Goal: Task Accomplishment & Management: Complete application form

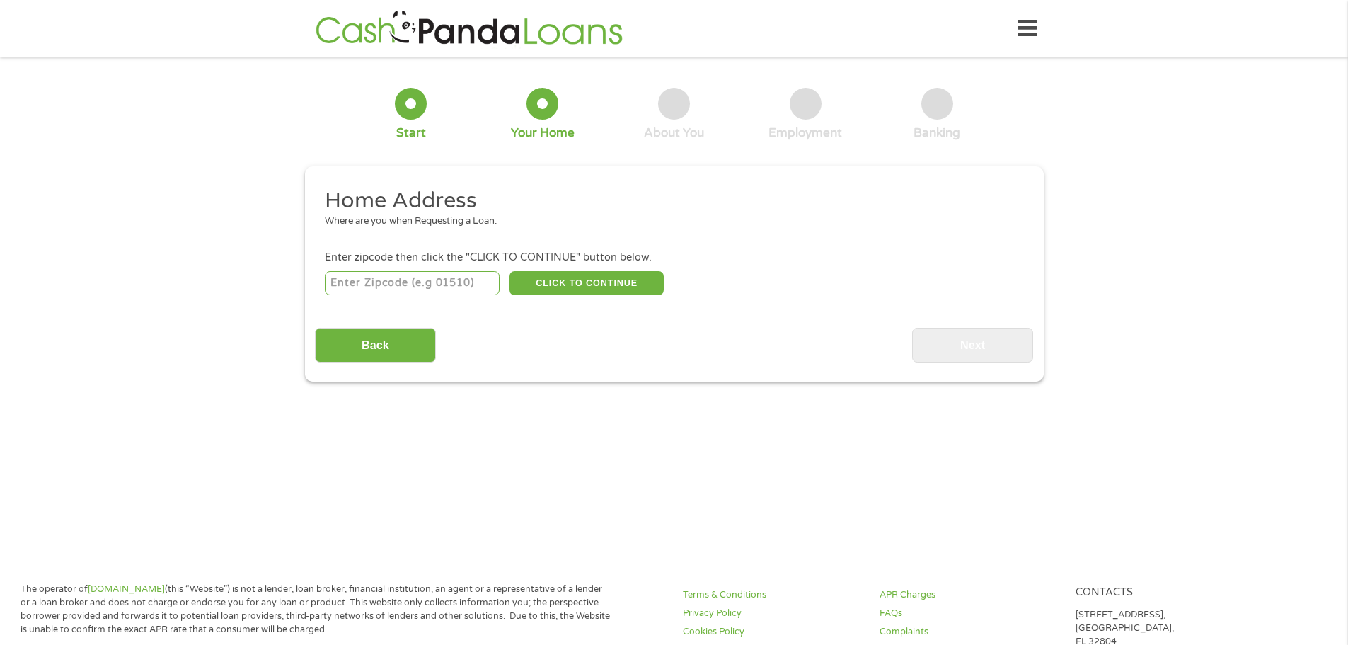
click at [437, 282] on input "number" at bounding box center [412, 283] width 175 height 24
type input "92706"
click at [587, 276] on button "CLICK TO CONTINUE" at bounding box center [587, 283] width 154 height 24
type input "92706"
type input "Santa [PERSON_NAME]"
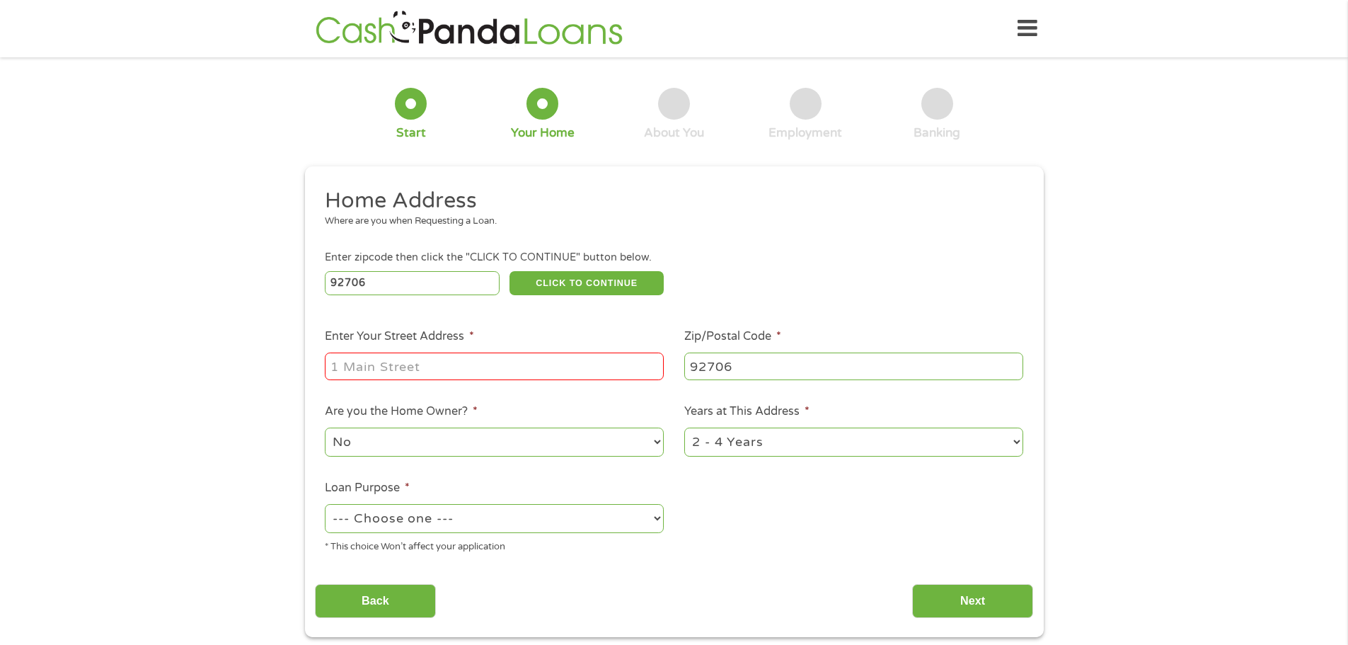
click at [530, 369] on input "Enter Your Street Address *" at bounding box center [494, 365] width 339 height 27
type input "[STREET_ADDRESS][PERSON_NAME]"
click at [759, 448] on select "1 Year or less 1 - 2 Years 2 - 4 Years Over 4 Years" at bounding box center [853, 442] width 339 height 29
select select "60months"
click at [684, 428] on select "1 Year or less 1 - 2 Years 2 - 4 Years Over 4 Years" at bounding box center [853, 442] width 339 height 29
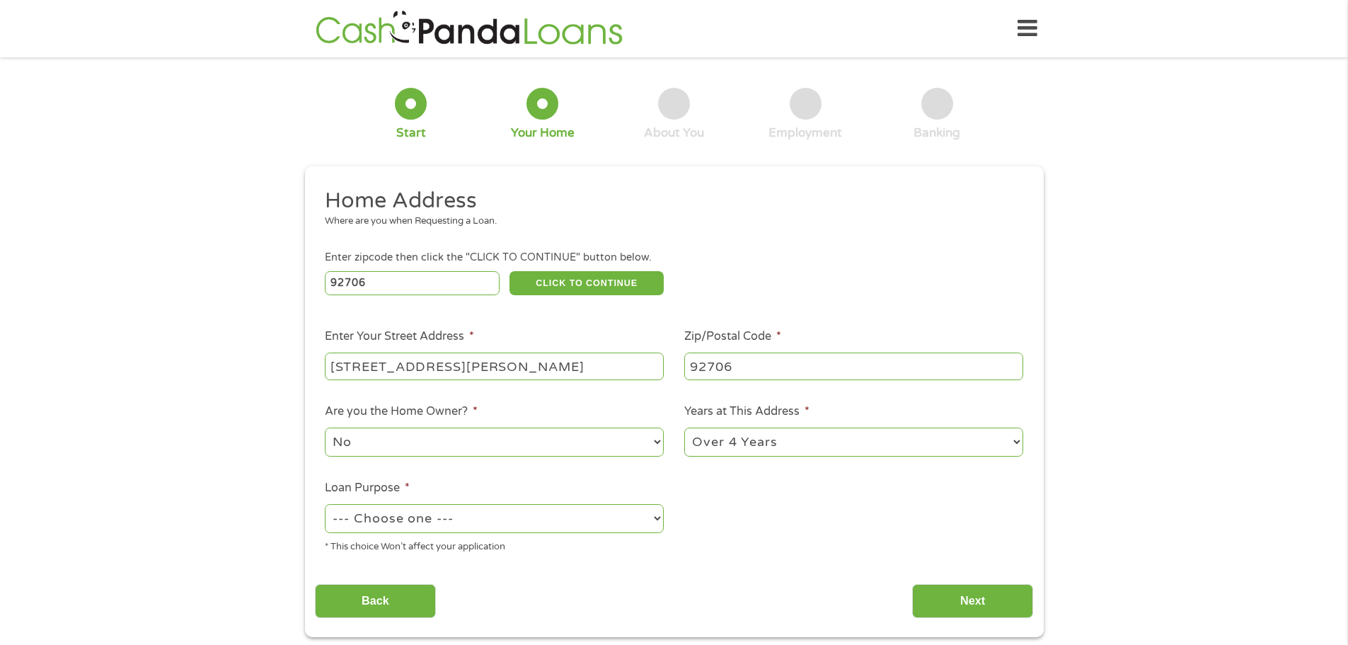
click at [535, 525] on select "--- Choose one --- Pay Bills Debt Consolidation Home Improvement Major Purchase…" at bounding box center [494, 518] width 339 height 29
select select "shorttermcash"
click at [325, 504] on select "--- Choose one --- Pay Bills Debt Consolidation Home Improvement Major Purchase…" at bounding box center [494, 518] width 339 height 29
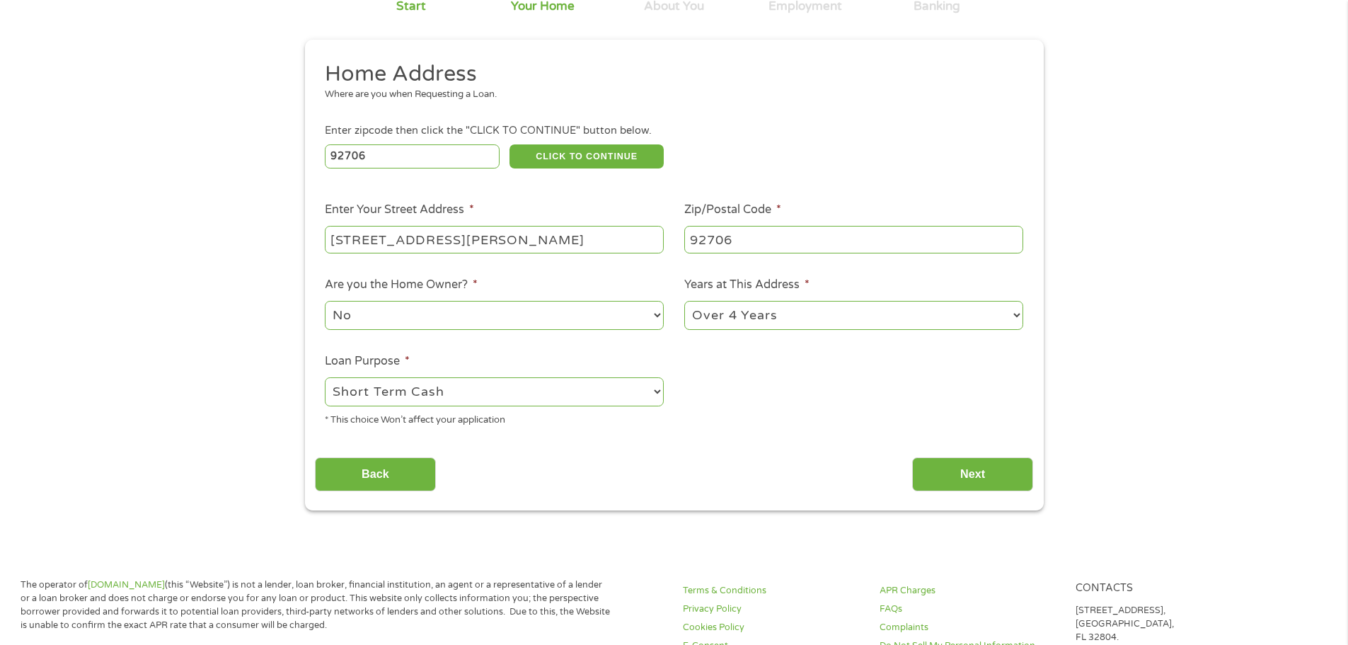
scroll to position [142, 0]
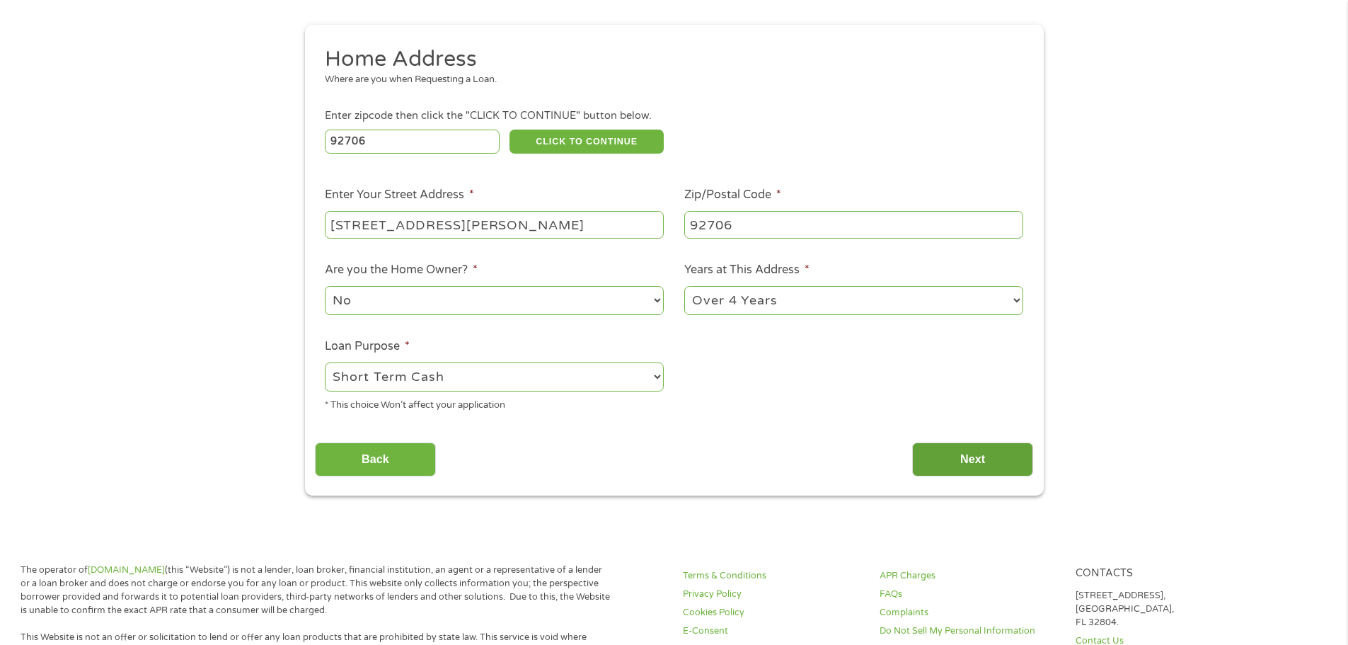
click at [986, 464] on input "Next" at bounding box center [972, 459] width 121 height 35
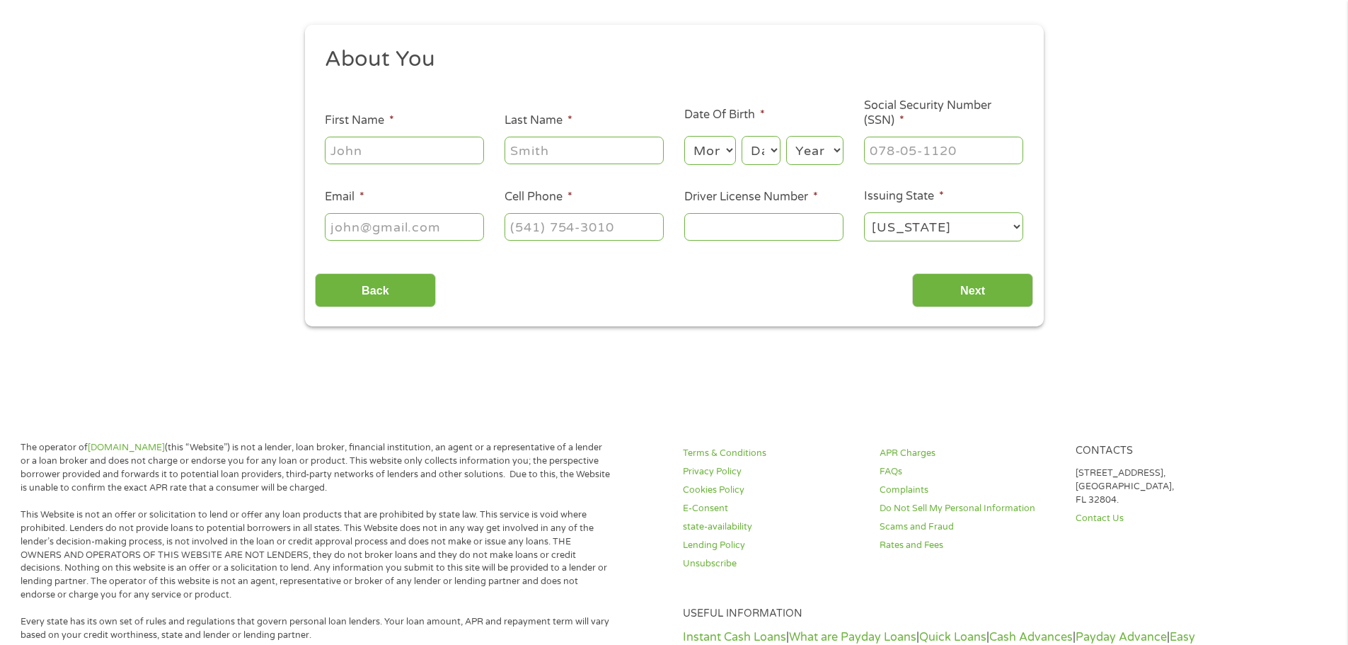
scroll to position [0, 0]
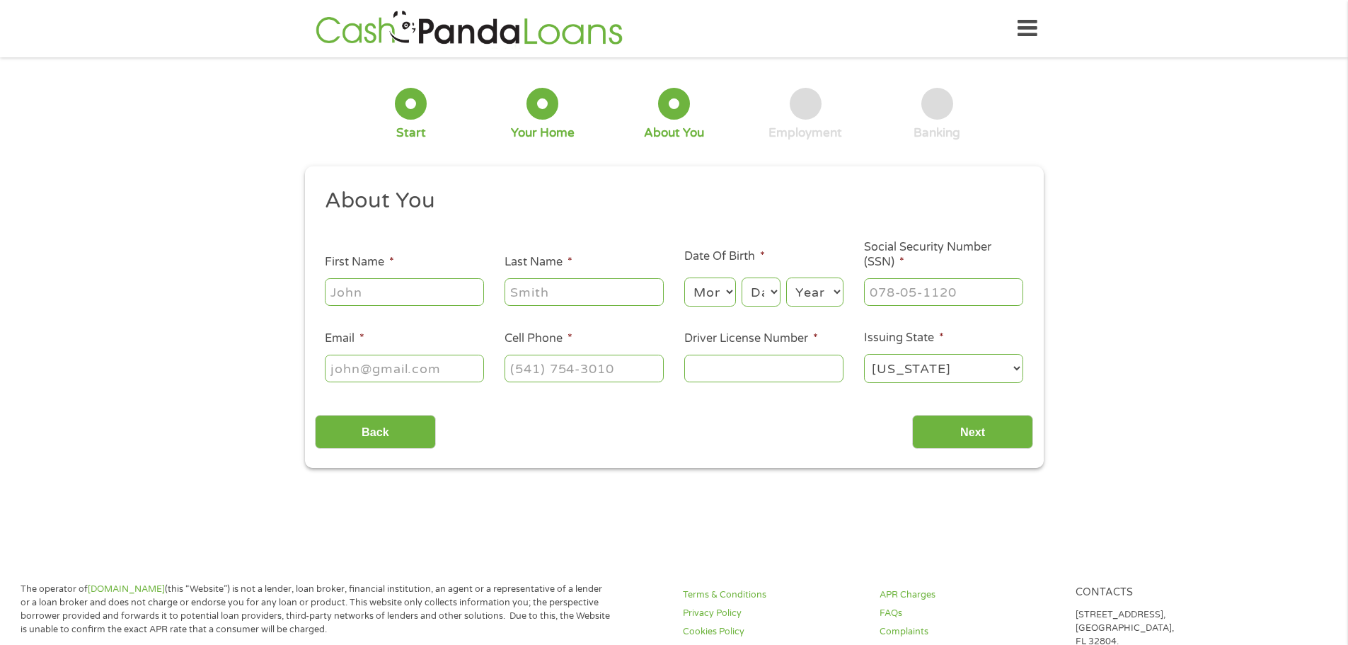
click at [416, 304] on input "First Name *" at bounding box center [404, 291] width 159 height 27
type input "[PERSON_NAME]"
click at [554, 293] on input "Last Name *" at bounding box center [584, 291] width 159 height 27
type input "Kwon"
type input "[EMAIL_ADDRESS][DOMAIN_NAME]"
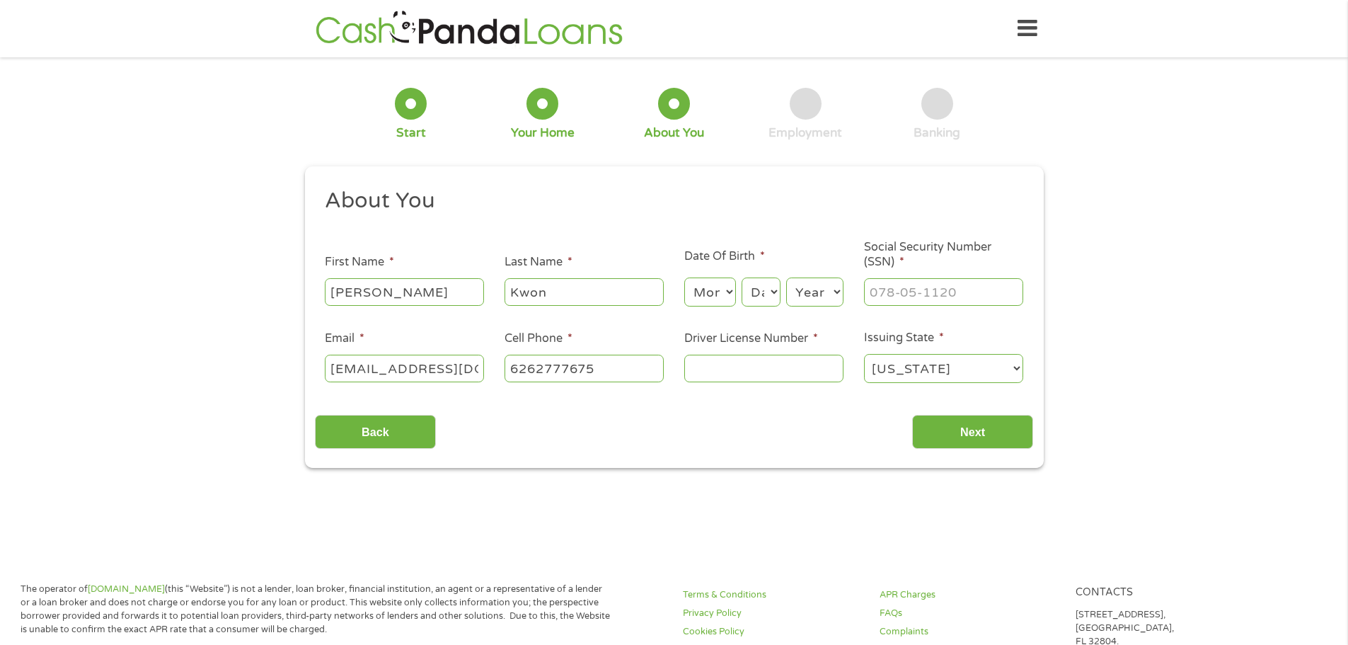
type input "[PHONE_NUMBER]"
click at [728, 296] on select "Month 1 2 3 4 5 6 7 8 9 10 11 12" at bounding box center [710, 291] width 52 height 29
select select "2"
click at [684, 277] on select "Month 1 2 3 4 5 6 7 8 9 10 11 12" at bounding box center [710, 291] width 52 height 29
click at [759, 283] on select "Day 1 2 3 4 5 6 7 8 9 10 11 12 13 14 15 16 17 18 19 20 21 22 23 24 25 26 27 28 …" at bounding box center [761, 291] width 38 height 29
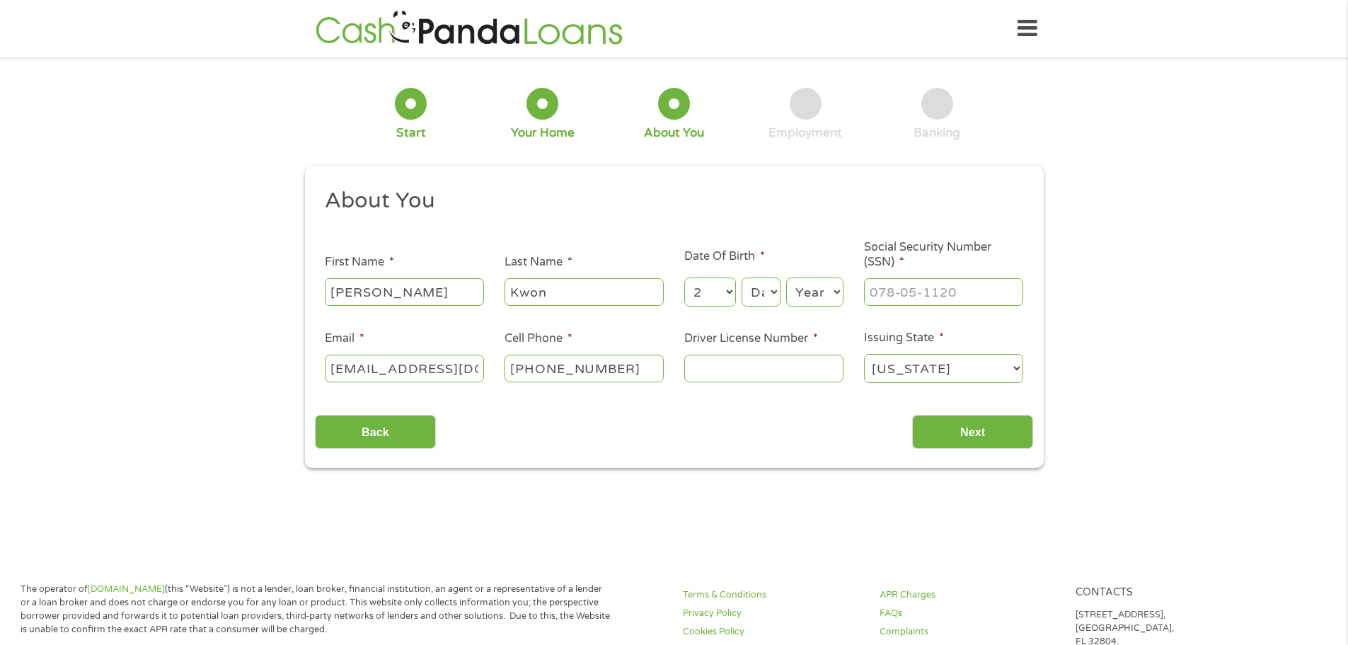
select select "20"
click at [742, 277] on select "Day 1 2 3 4 5 6 7 8 9 10 11 12 13 14 15 16 17 18 19 20 21 22 23 24 25 26 27 28 …" at bounding box center [761, 291] width 38 height 29
click at [810, 293] on select "Year [DATE] 2006 2005 2004 2003 2002 2001 2000 1999 1998 1997 1996 1995 1994 19…" at bounding box center [814, 291] width 57 height 29
select select "1982"
click at [786, 277] on select "Year [DATE] 2006 2005 2004 2003 2002 2001 2000 1999 1998 1997 1996 1995 1994 19…" at bounding box center [814, 291] width 57 height 29
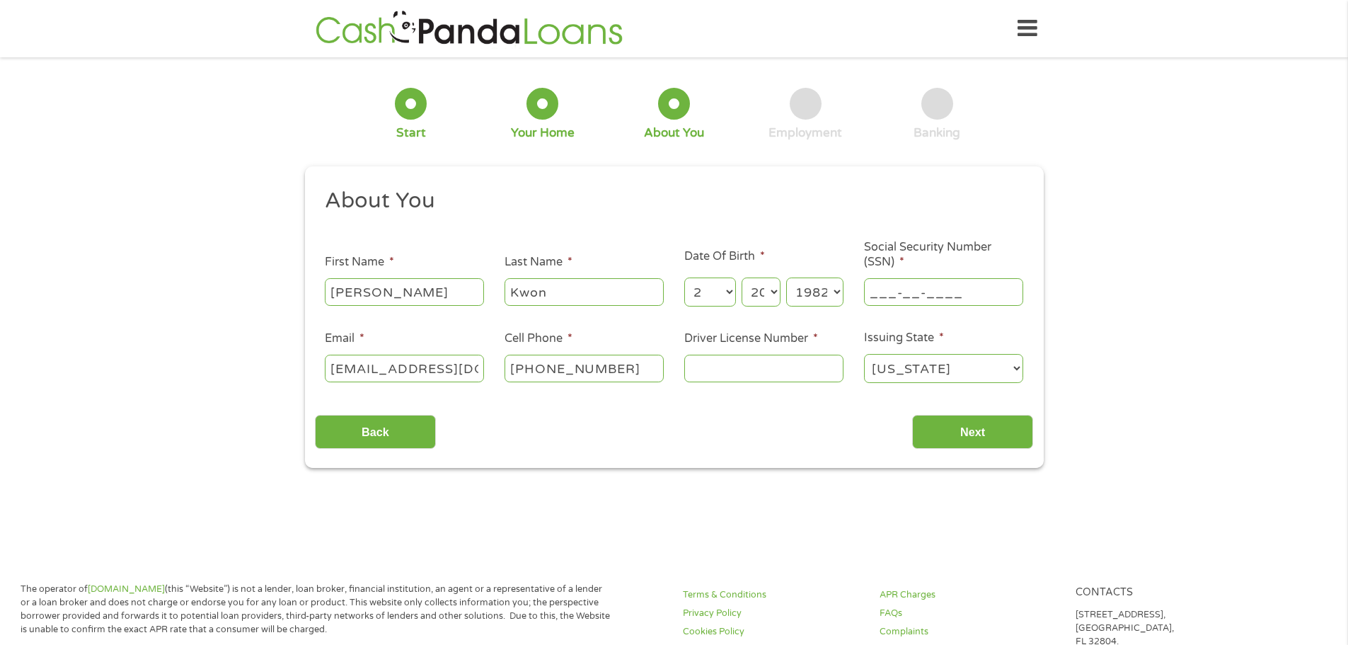
click at [888, 284] on input "___-__-____" at bounding box center [943, 291] width 159 height 27
type input "609-10-8985"
type input "D1306075"
click at [982, 435] on input "Next" at bounding box center [972, 432] width 121 height 35
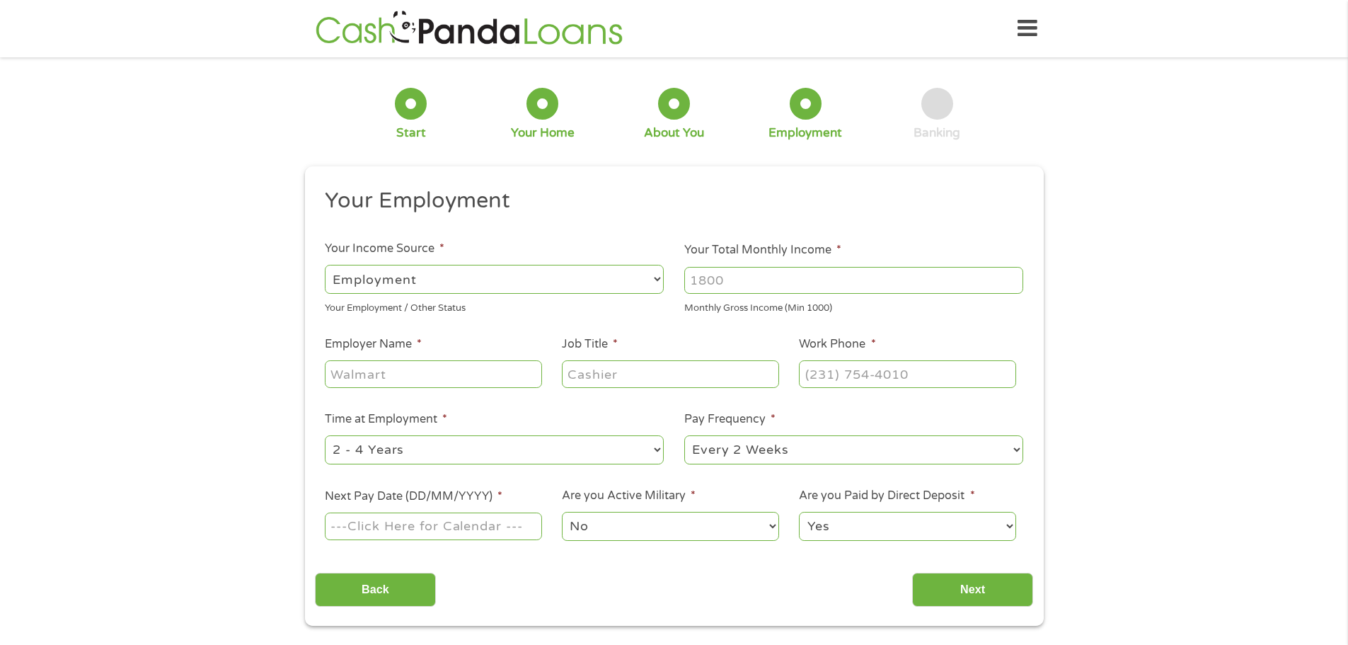
scroll to position [6, 6]
click at [544, 294] on div "--- Choose one --- Employment [DEMOGRAPHIC_DATA] Benefits" at bounding box center [494, 280] width 339 height 34
click at [547, 280] on select "--- Choose one --- Employment [DEMOGRAPHIC_DATA] Benefits" at bounding box center [494, 279] width 339 height 29
click at [325, 265] on select "--- Choose one --- Employment [DEMOGRAPHIC_DATA] Benefits" at bounding box center [494, 279] width 339 height 29
click at [731, 282] on input "Your Total Monthly Income *" at bounding box center [853, 280] width 339 height 27
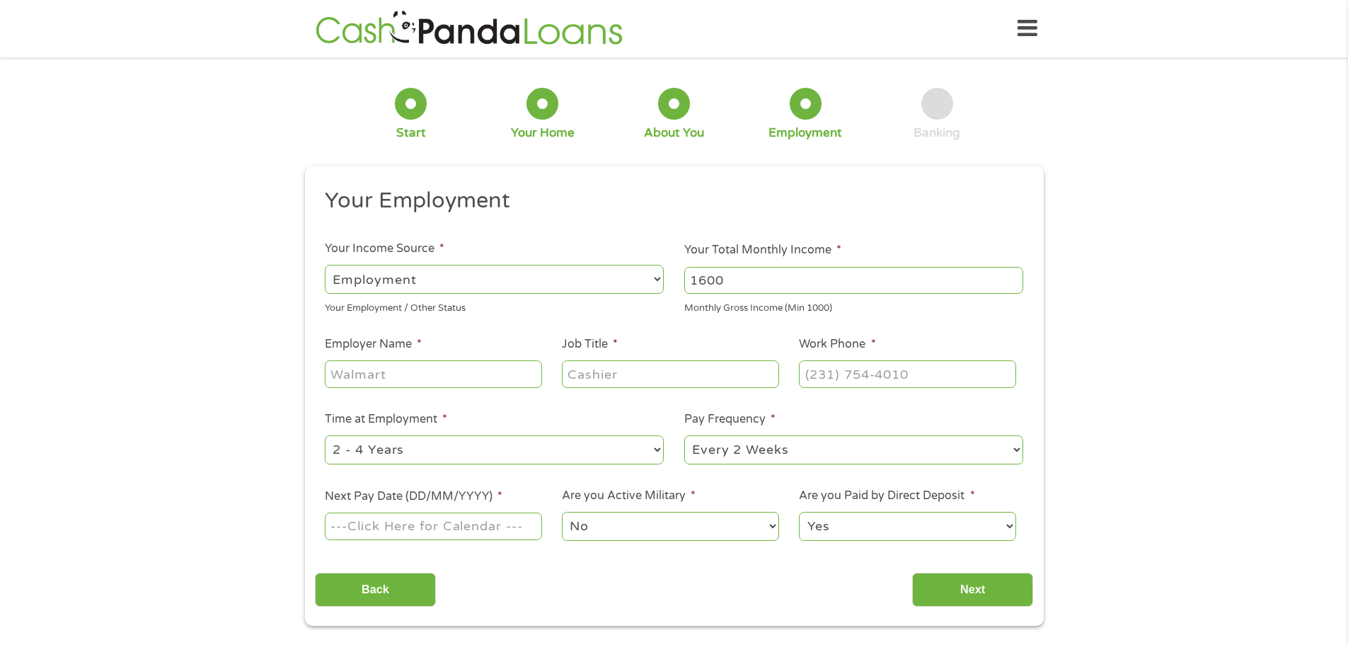
type input "1600"
click at [457, 381] on input "Employer Name *" at bounding box center [433, 373] width 217 height 27
type input "Word and Brown"
type input "s"
type input "Specialist"
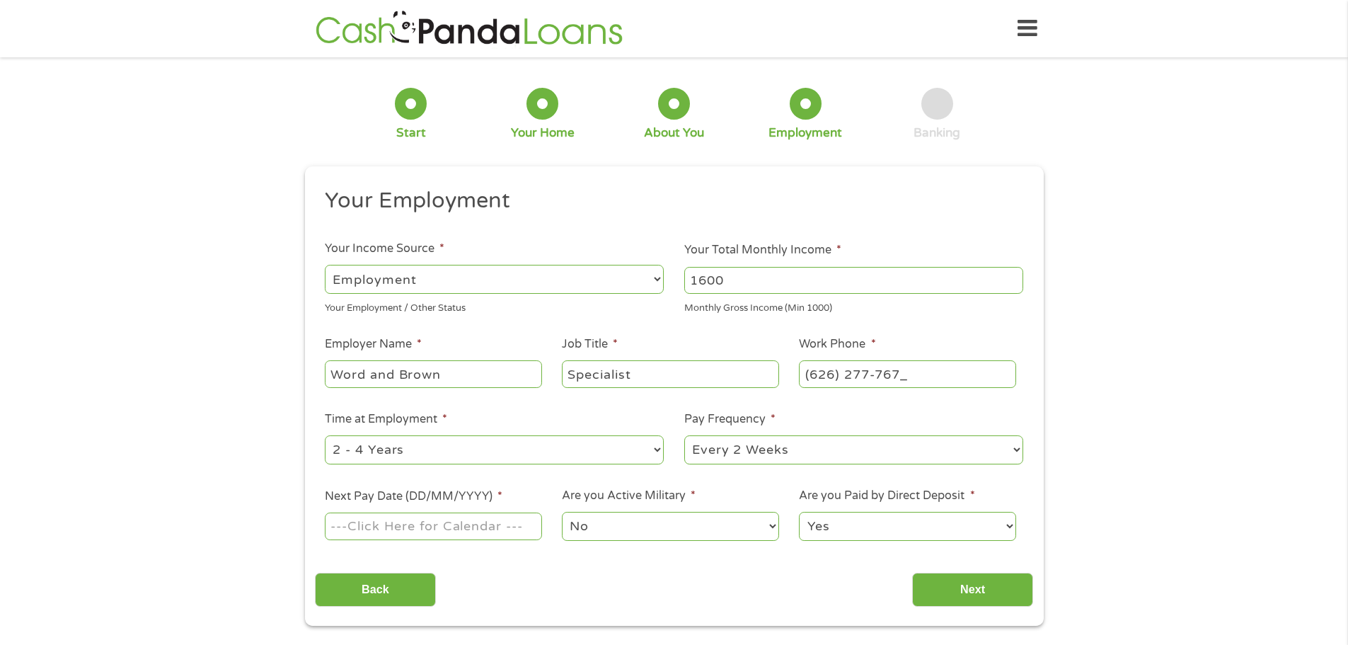
type input "[PHONE_NUMBER]"
click at [413, 454] on select "--- Choose one --- 1 Year or less 1 - 2 Years 2 - 4 Years Over 4 Years" at bounding box center [494, 449] width 339 height 29
select select "60months"
click at [325, 435] on select "--- Choose one --- 1 Year or less 1 - 2 Years 2 - 4 Years Over 4 Years" at bounding box center [494, 449] width 339 height 29
click at [799, 448] on select "--- Choose one --- Every 2 Weeks Every Week Monthly Semi-Monthly" at bounding box center [853, 449] width 339 height 29
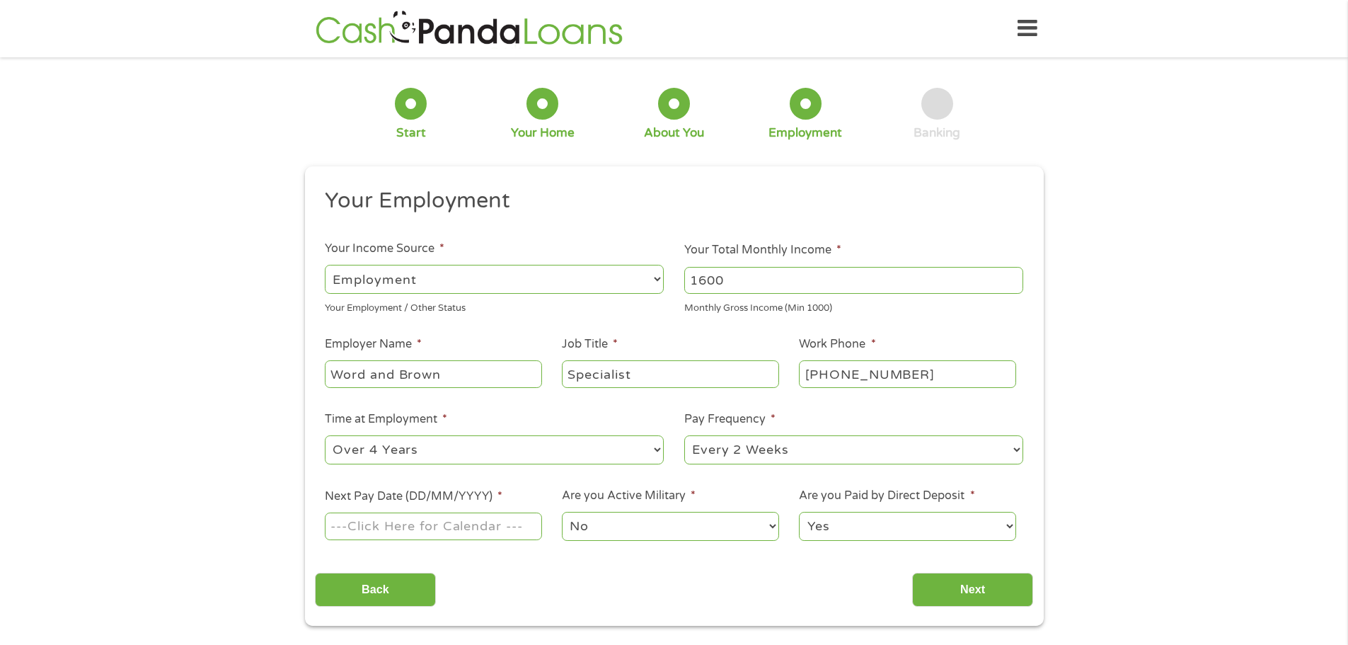
click at [799, 449] on select "--- Choose one --- Every 2 Weeks Every Week Monthly Semi-Monthly" at bounding box center [853, 449] width 339 height 29
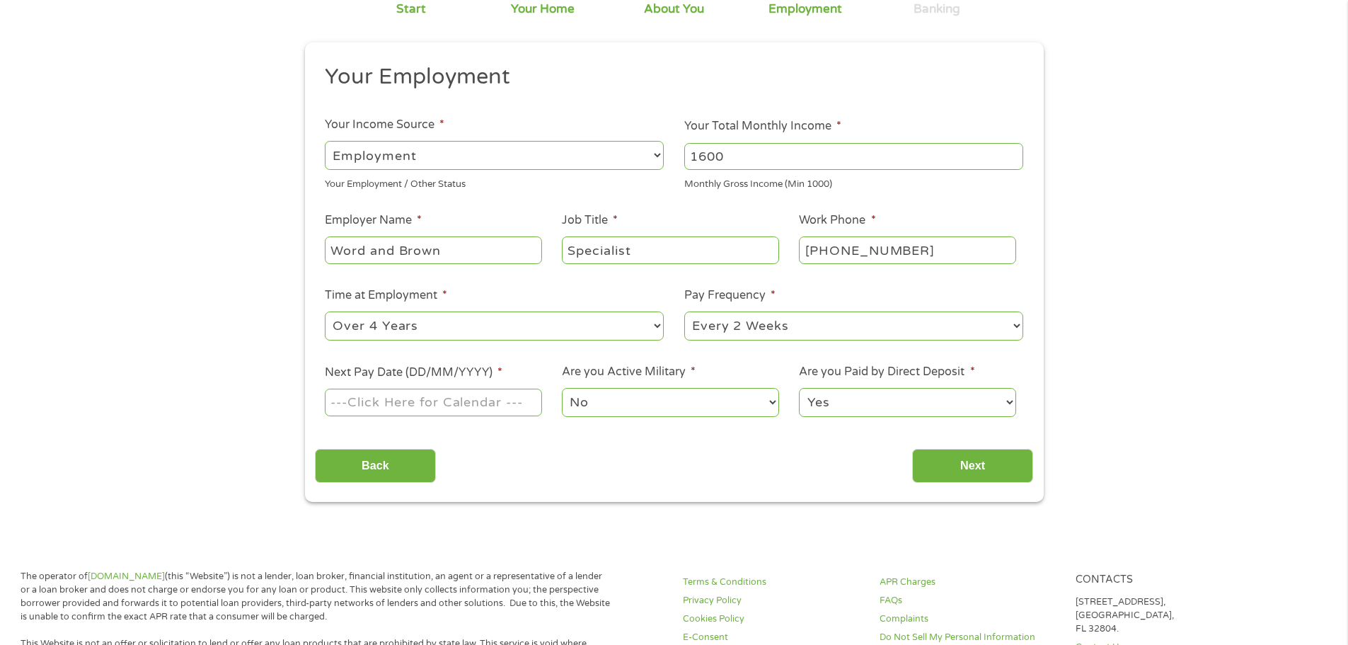
scroll to position [142, 0]
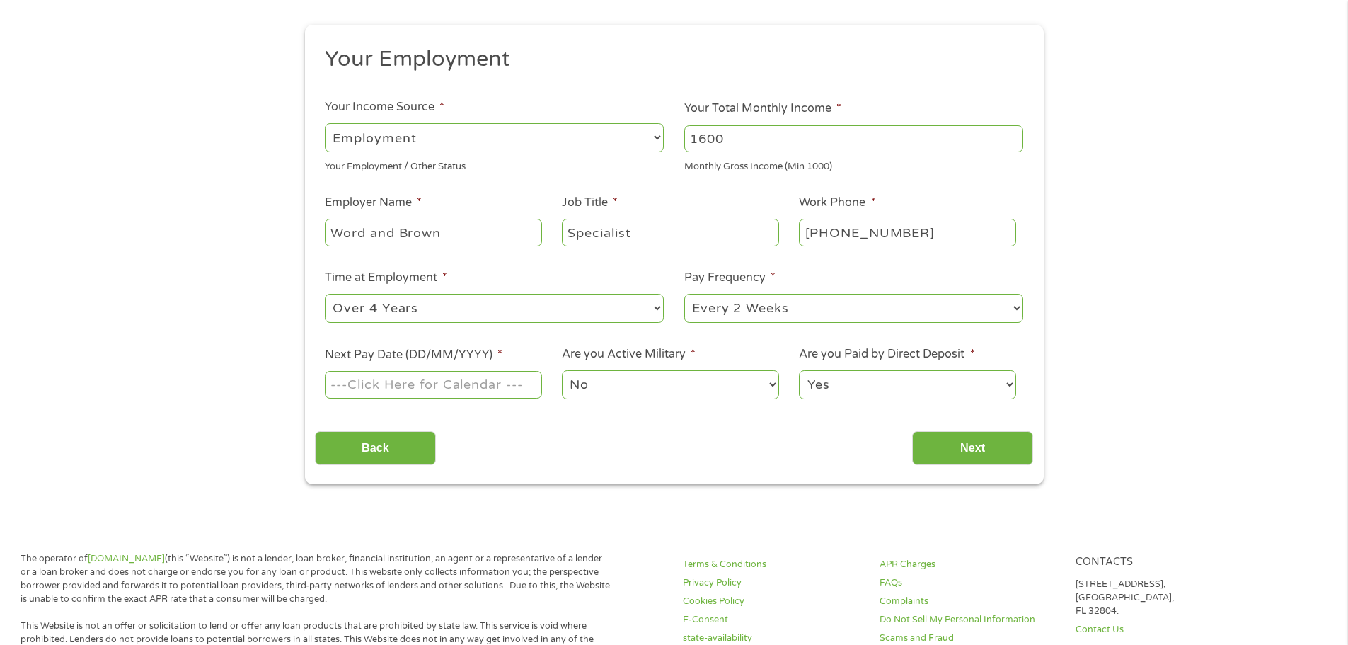
click at [459, 389] on input "Next Pay Date (DD/MM/YYYY) *" at bounding box center [433, 384] width 217 height 27
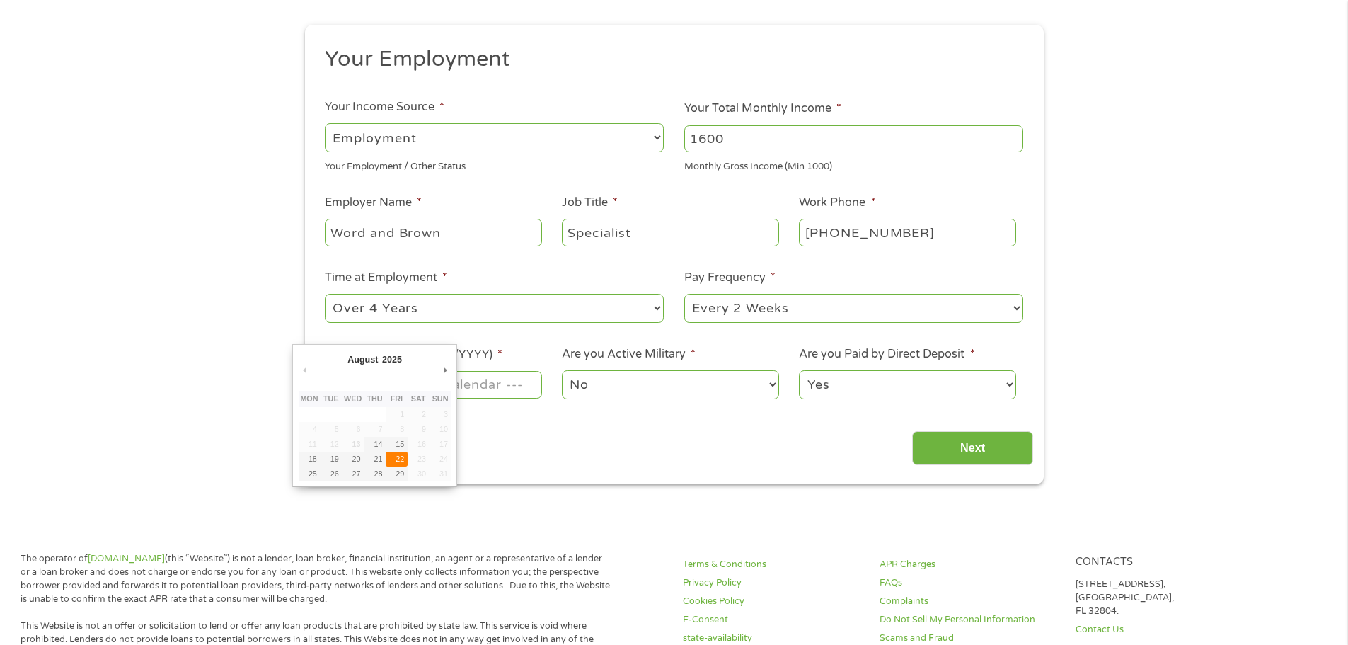
type input "[DATE]"
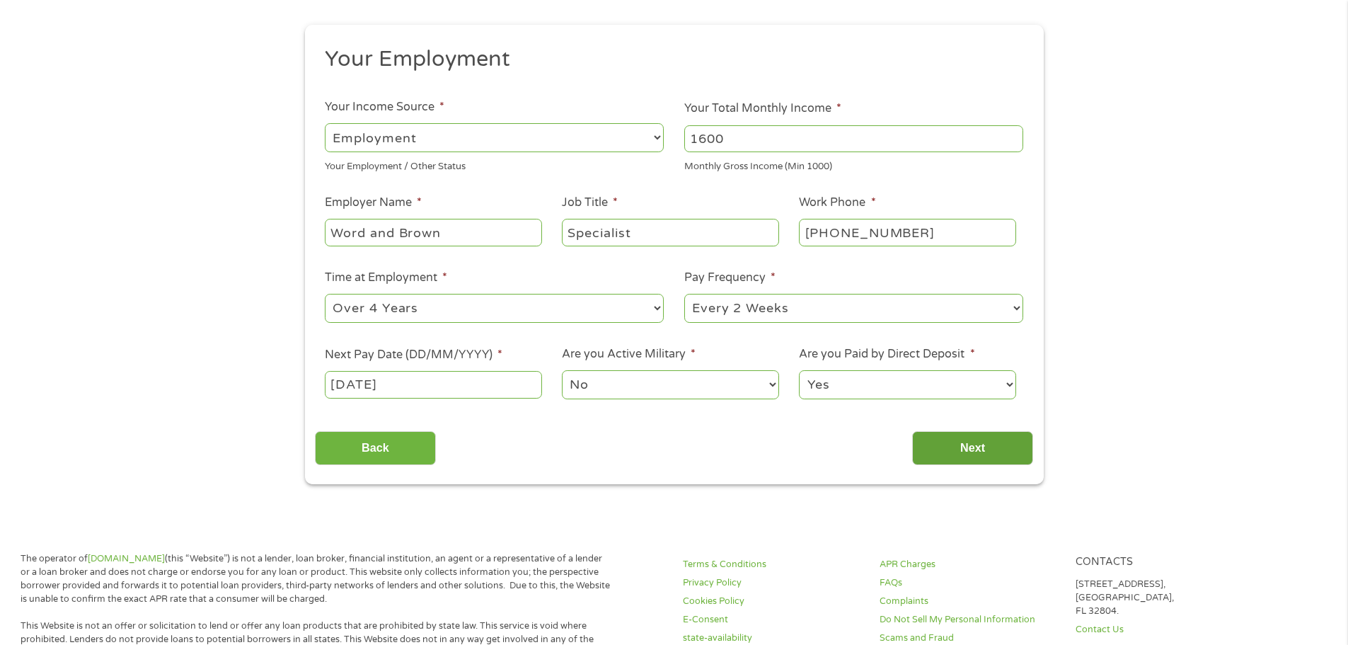
click at [966, 449] on input "Next" at bounding box center [972, 448] width 121 height 35
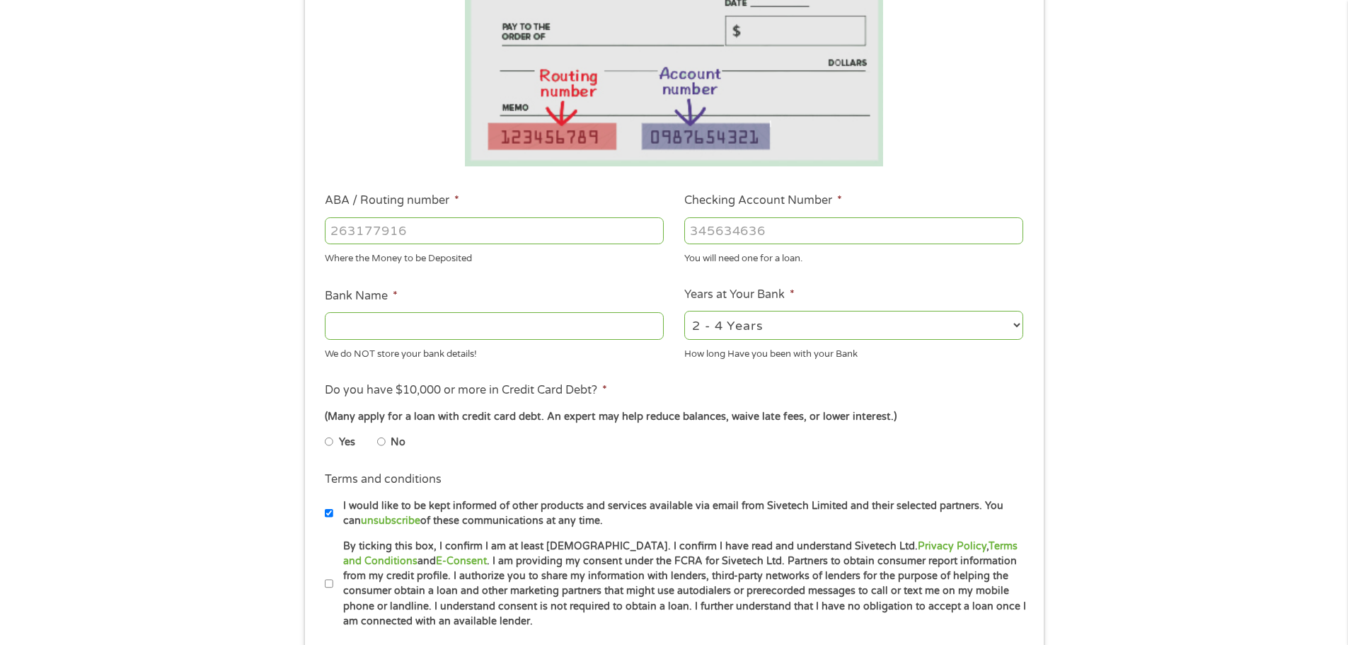
scroll to position [283, 0]
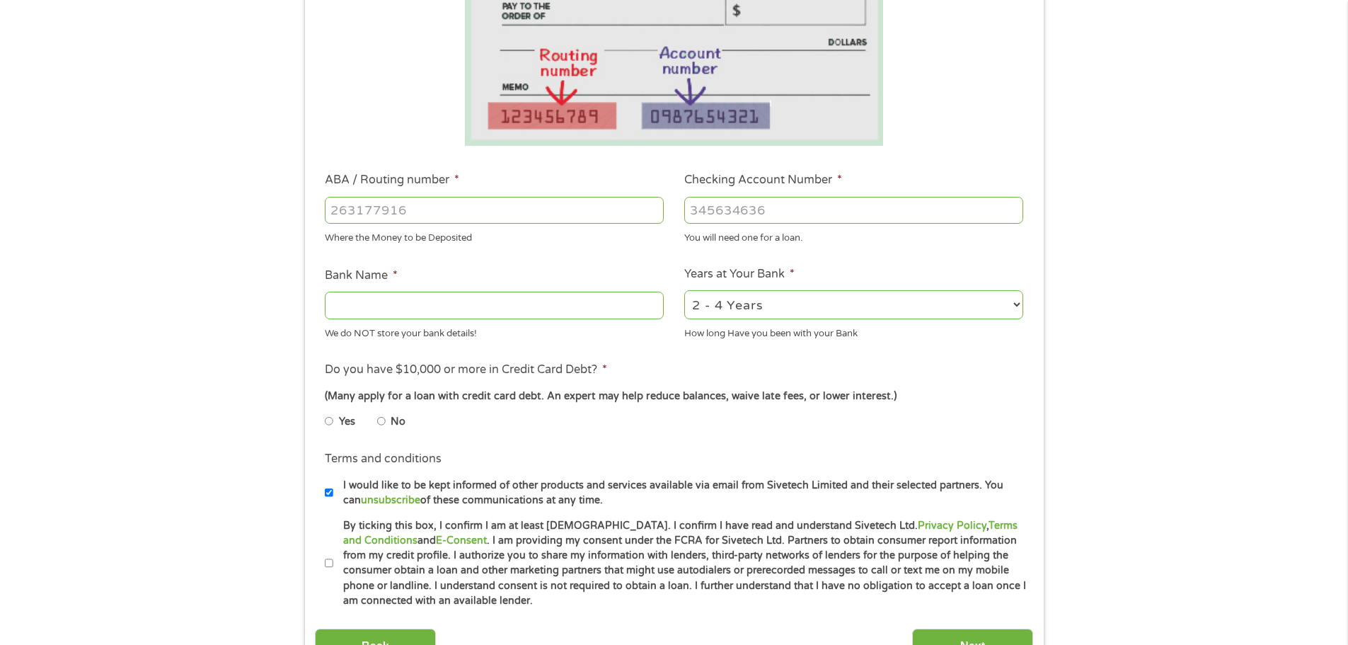
click at [381, 423] on input "No" at bounding box center [381, 421] width 8 height 23
radio input "true"
click at [328, 491] on input "I would like to be kept informed of other products and services available via e…" at bounding box center [329, 492] width 8 height 23
checkbox input "false"
click at [329, 565] on input "By ticking this box, I confirm I am at least [DEMOGRAPHIC_DATA]. I confirm I ha…" at bounding box center [329, 563] width 8 height 23
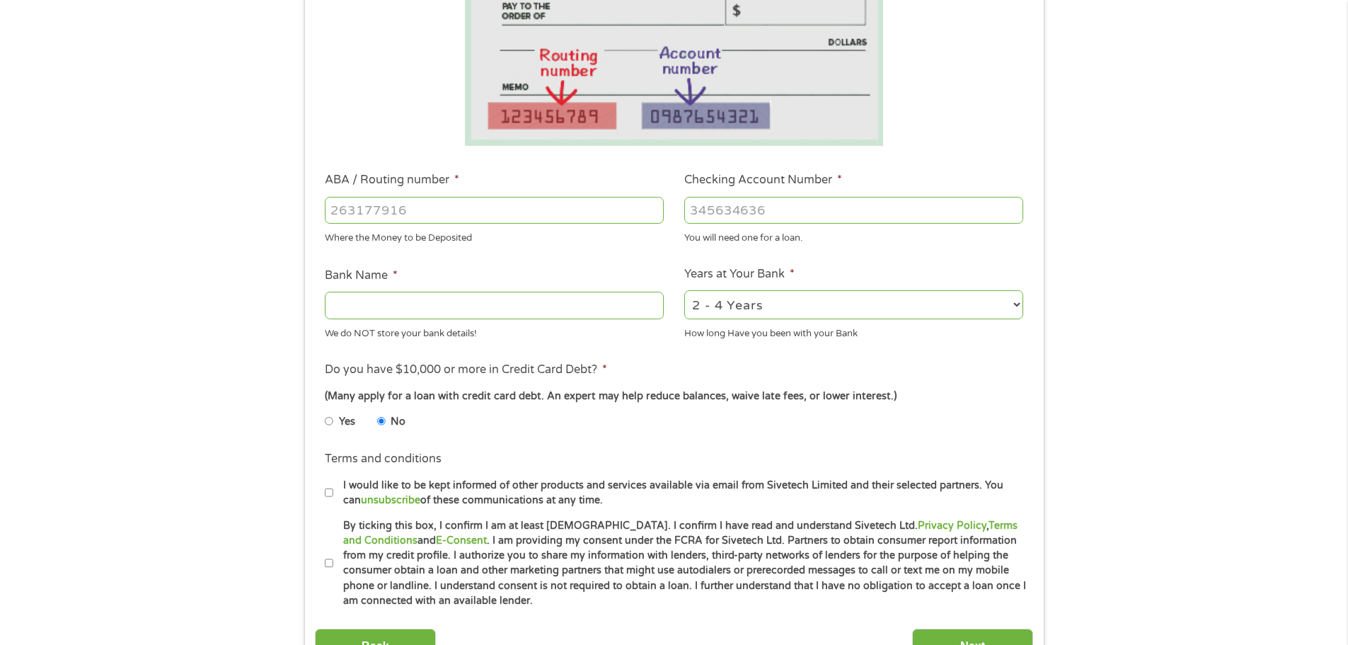
checkbox input "true"
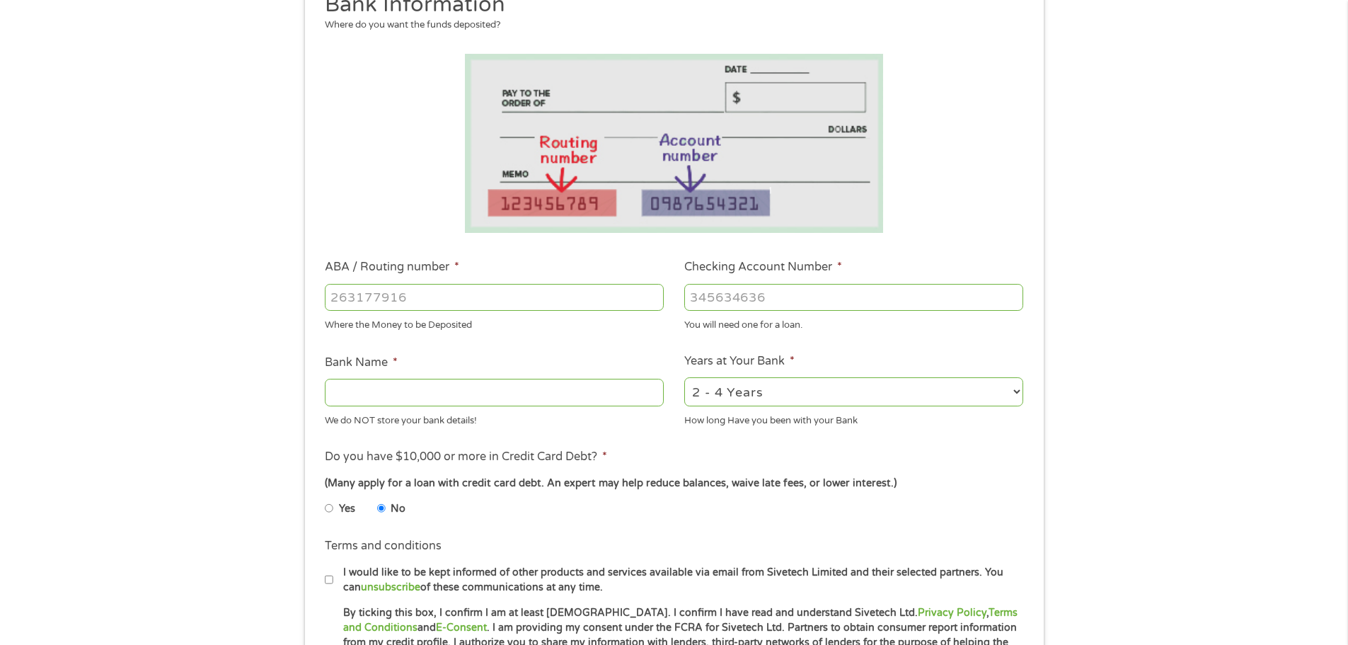
scroll to position [189, 0]
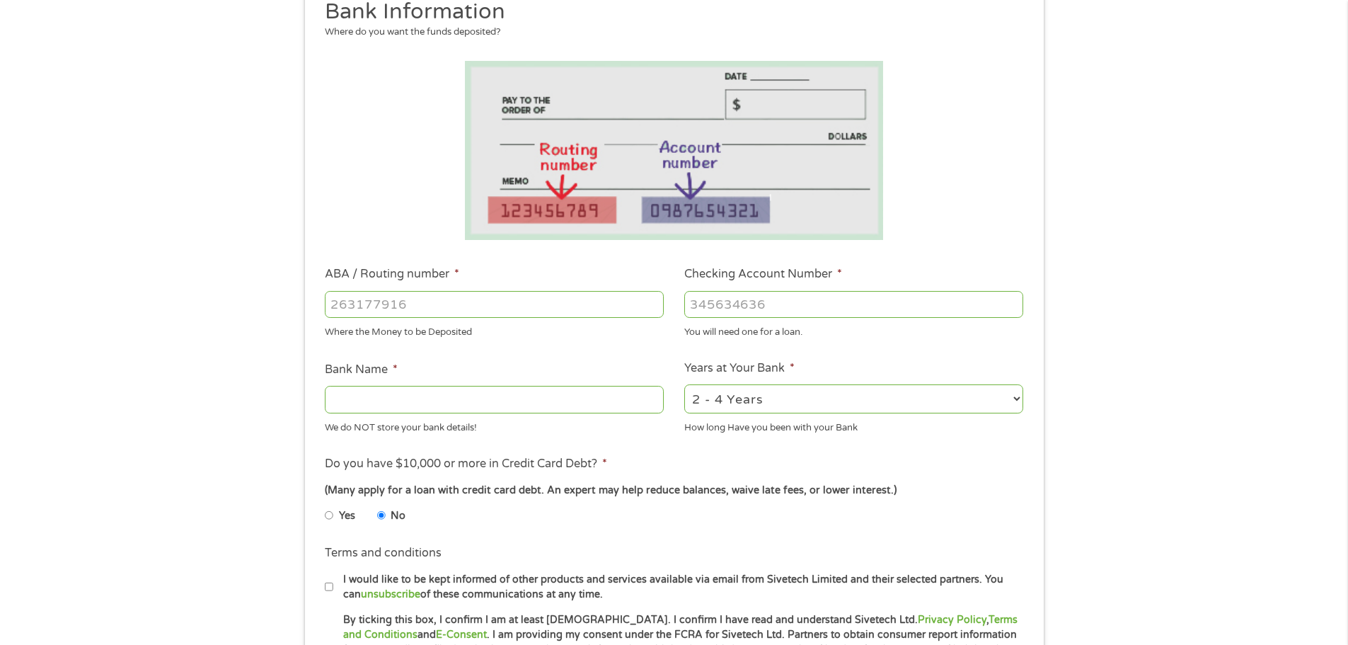
click at [509, 294] on input "ABA / Routing number *" at bounding box center [494, 304] width 339 height 27
click at [483, 309] on input "ABA / Routing number *" at bounding box center [494, 304] width 339 height 27
type input "322271627"
type input "[PERSON_NAME] [PERSON_NAME] BANK NA"
type input "322271627"
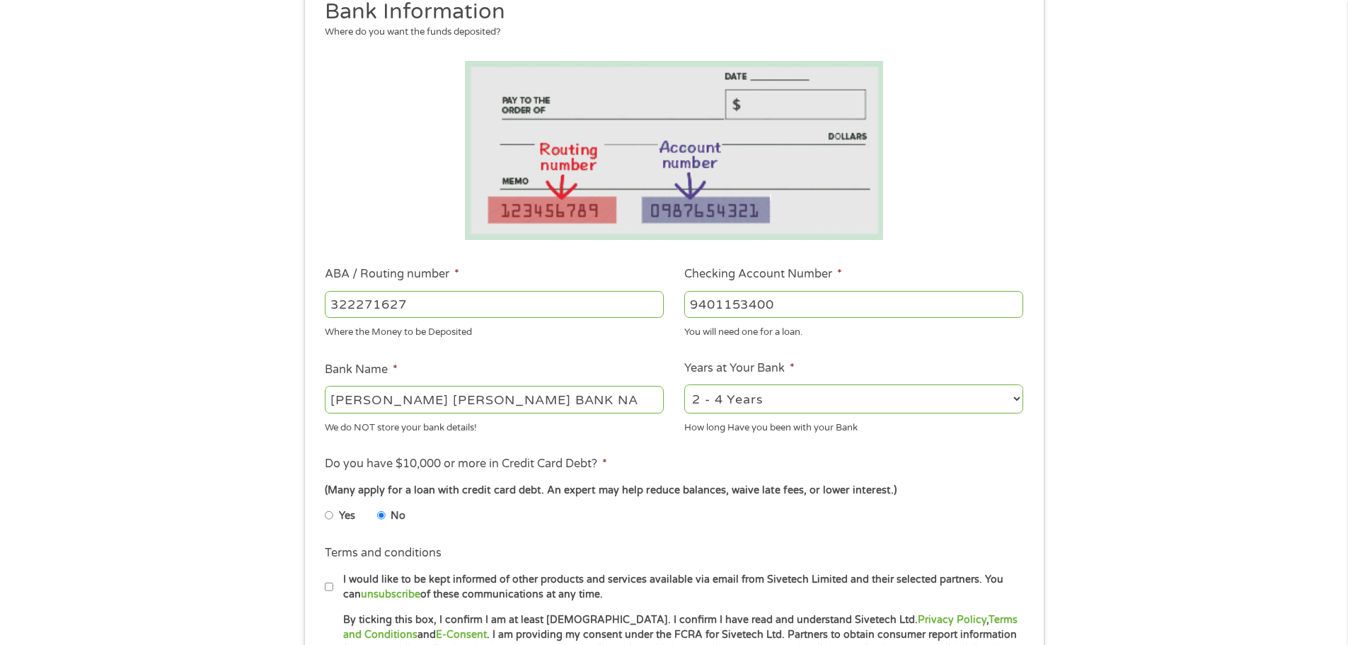
type input "9401153400"
click at [756, 392] on select "2 - 4 Years 6 - 12 Months 1 - 2 Years Over 4 Years" at bounding box center [853, 398] width 339 height 29
select select "60months"
click at [684, 384] on select "2 - 4 Years 6 - 12 Months 1 - 2 Years Over 4 Years" at bounding box center [853, 398] width 339 height 29
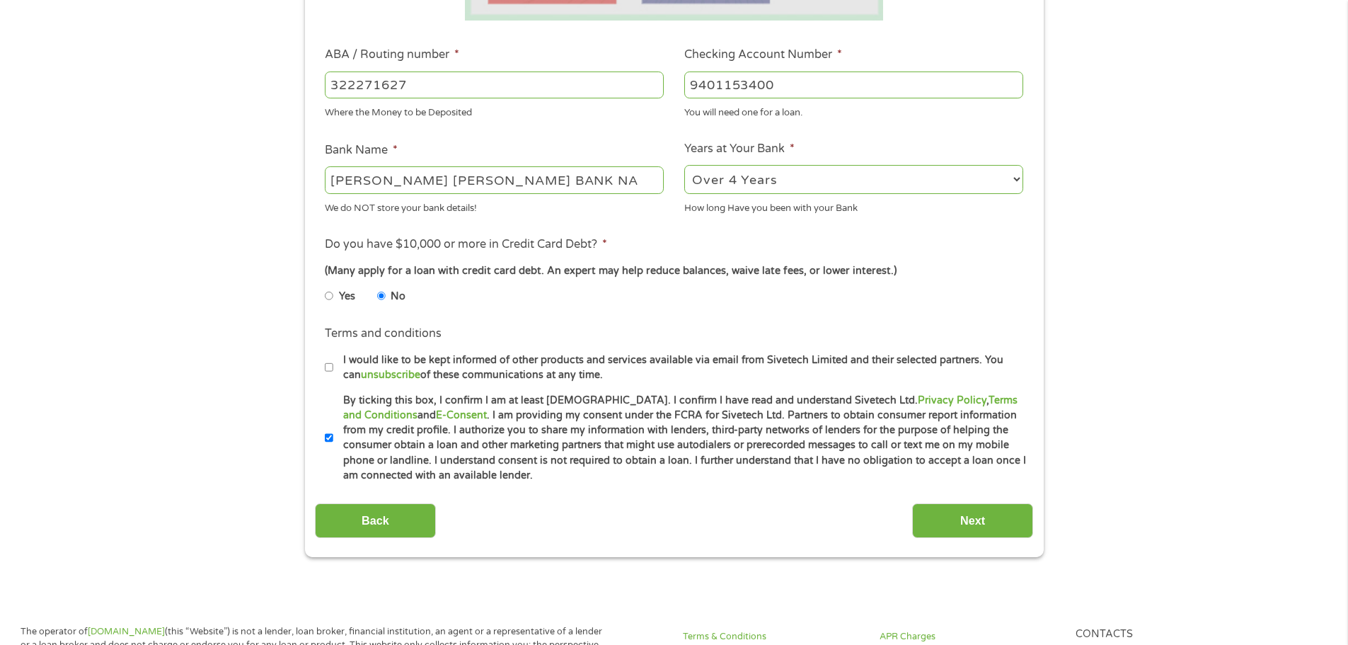
scroll to position [425, 0]
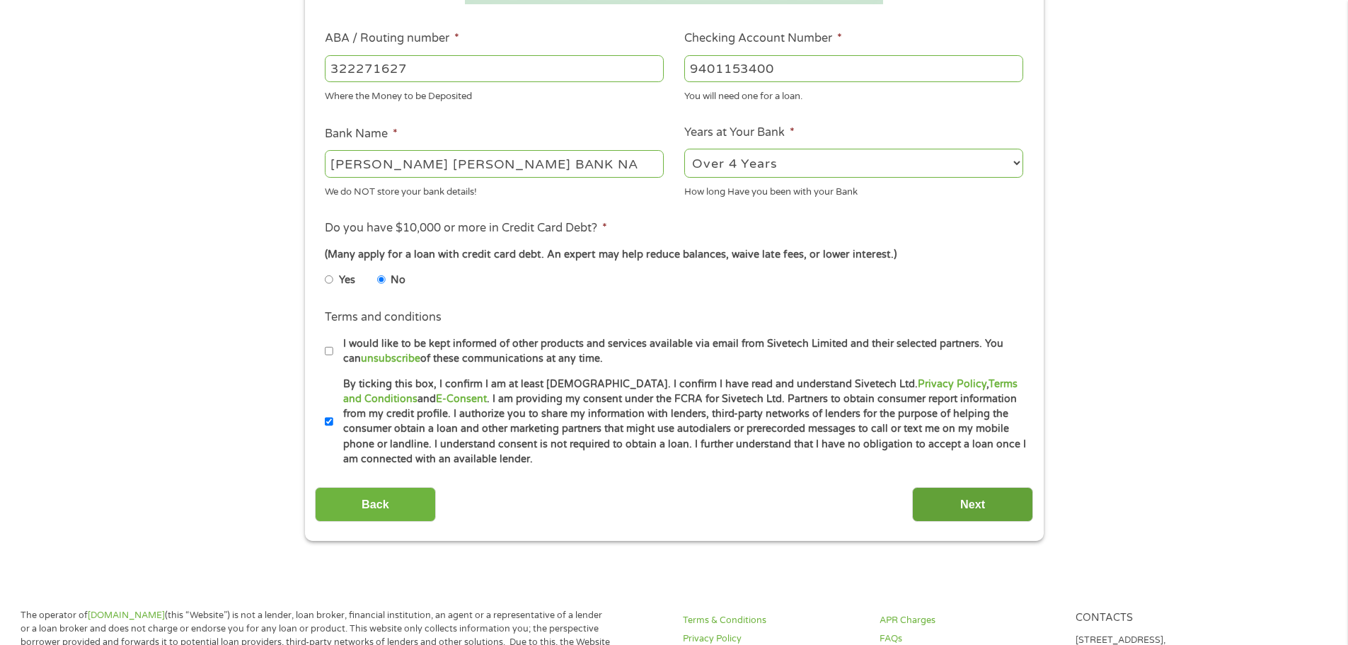
click at [990, 518] on input "Next" at bounding box center [972, 504] width 121 height 35
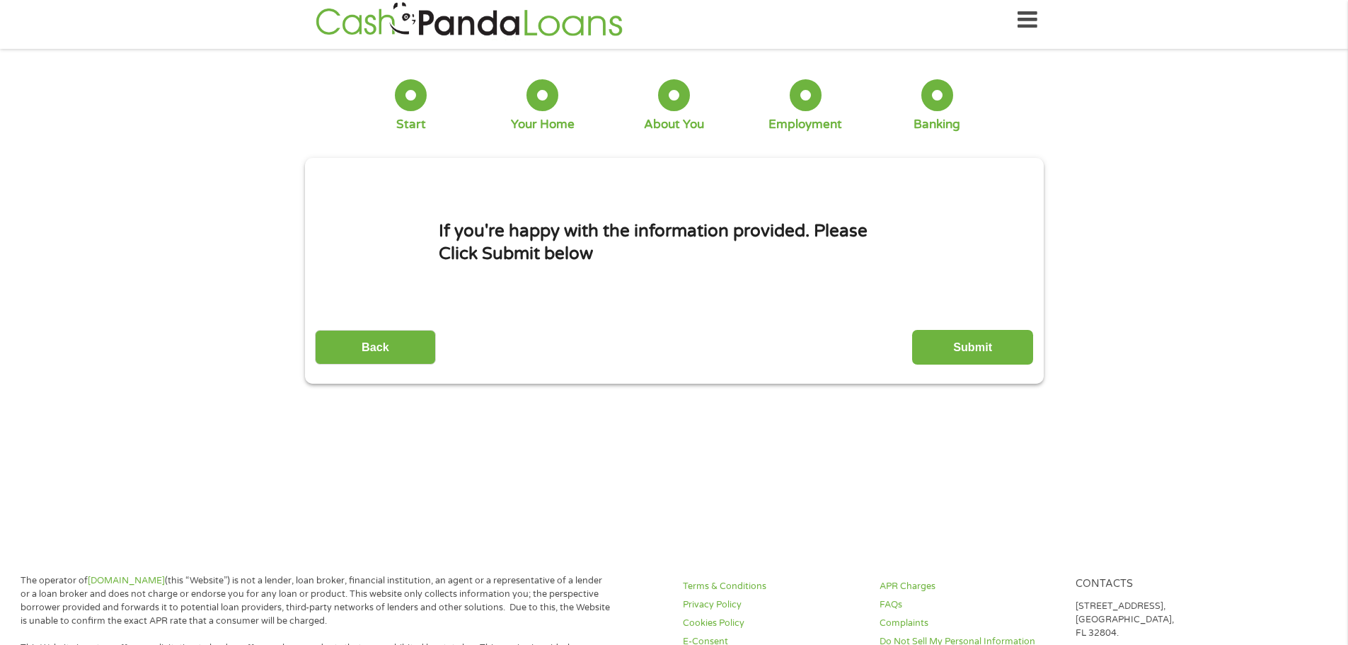
scroll to position [0, 0]
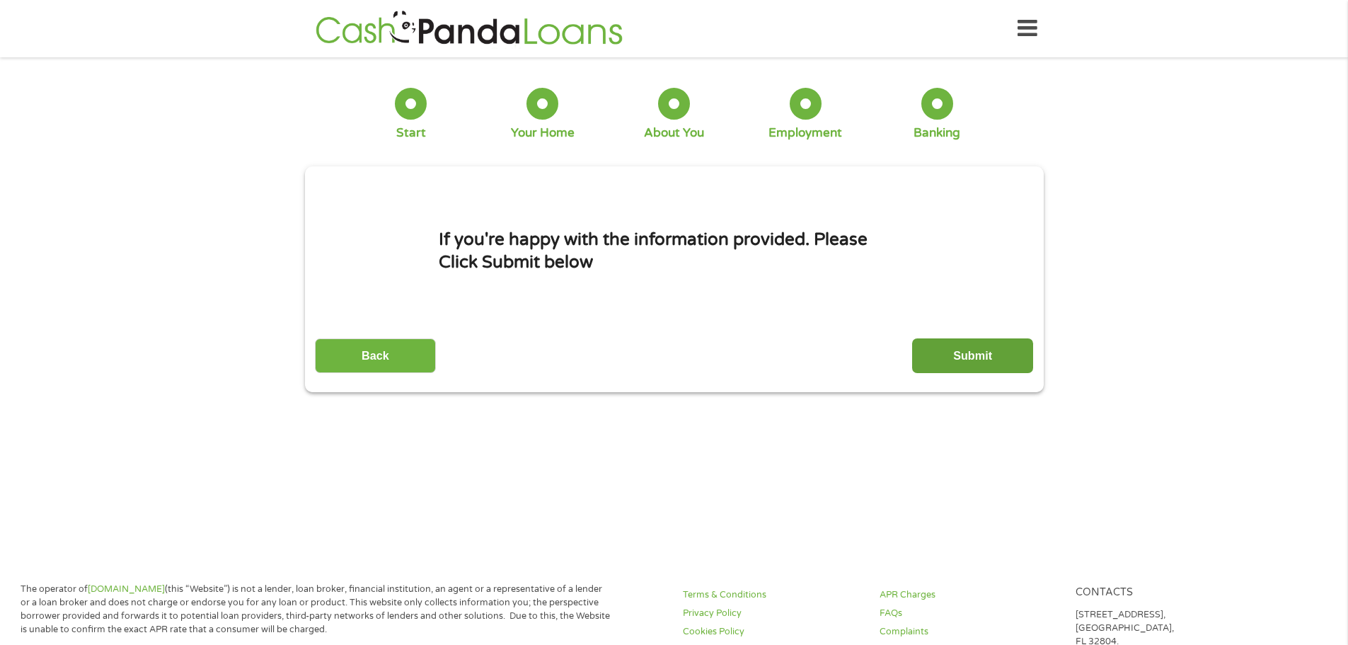
click at [1006, 367] on input "Submit" at bounding box center [972, 355] width 121 height 35
